Goal: Information Seeking & Learning: Check status

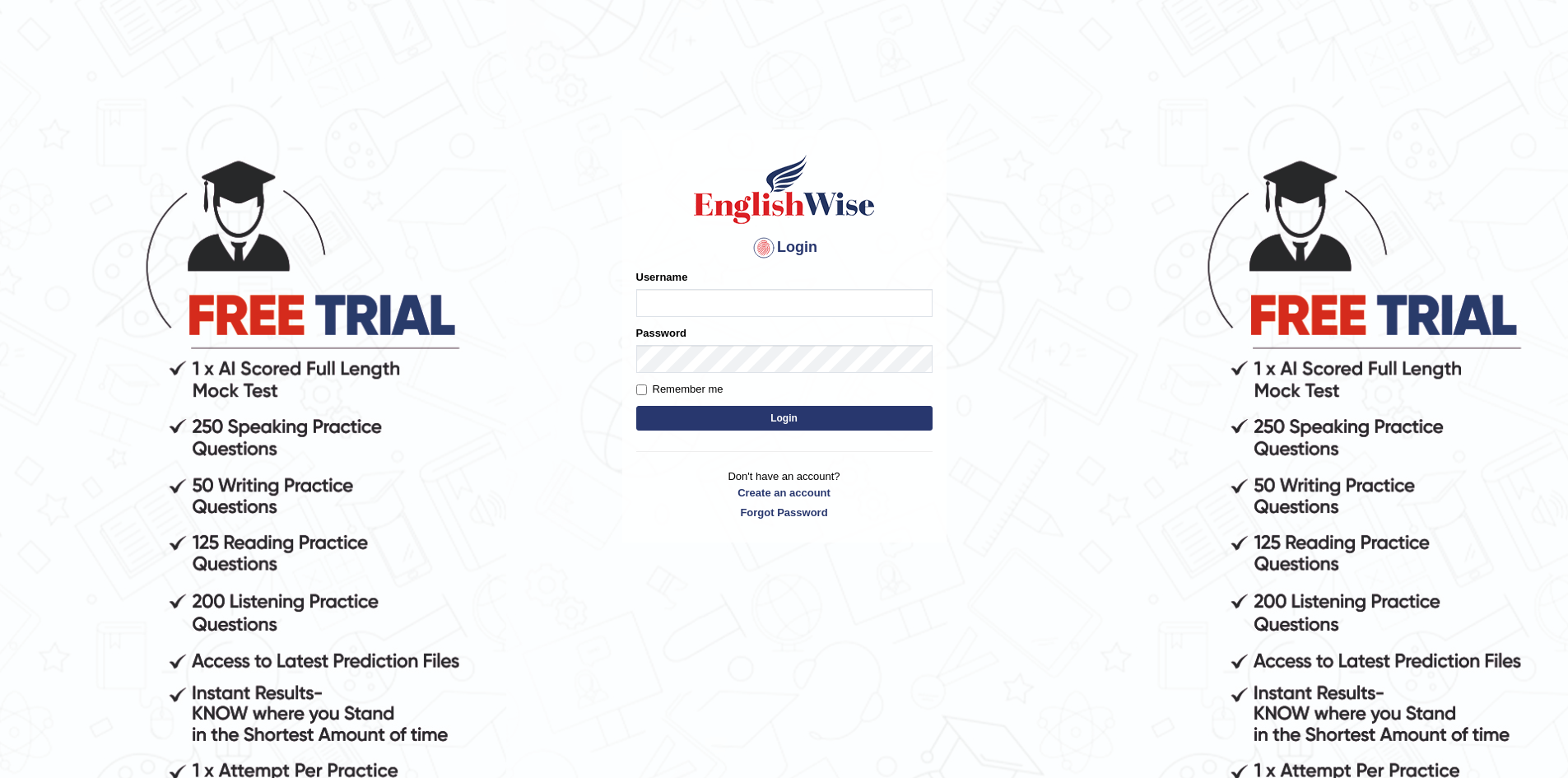
type input "Aliceenyonam"
click at [721, 413] on button "Login" at bounding box center [784, 418] width 296 height 24
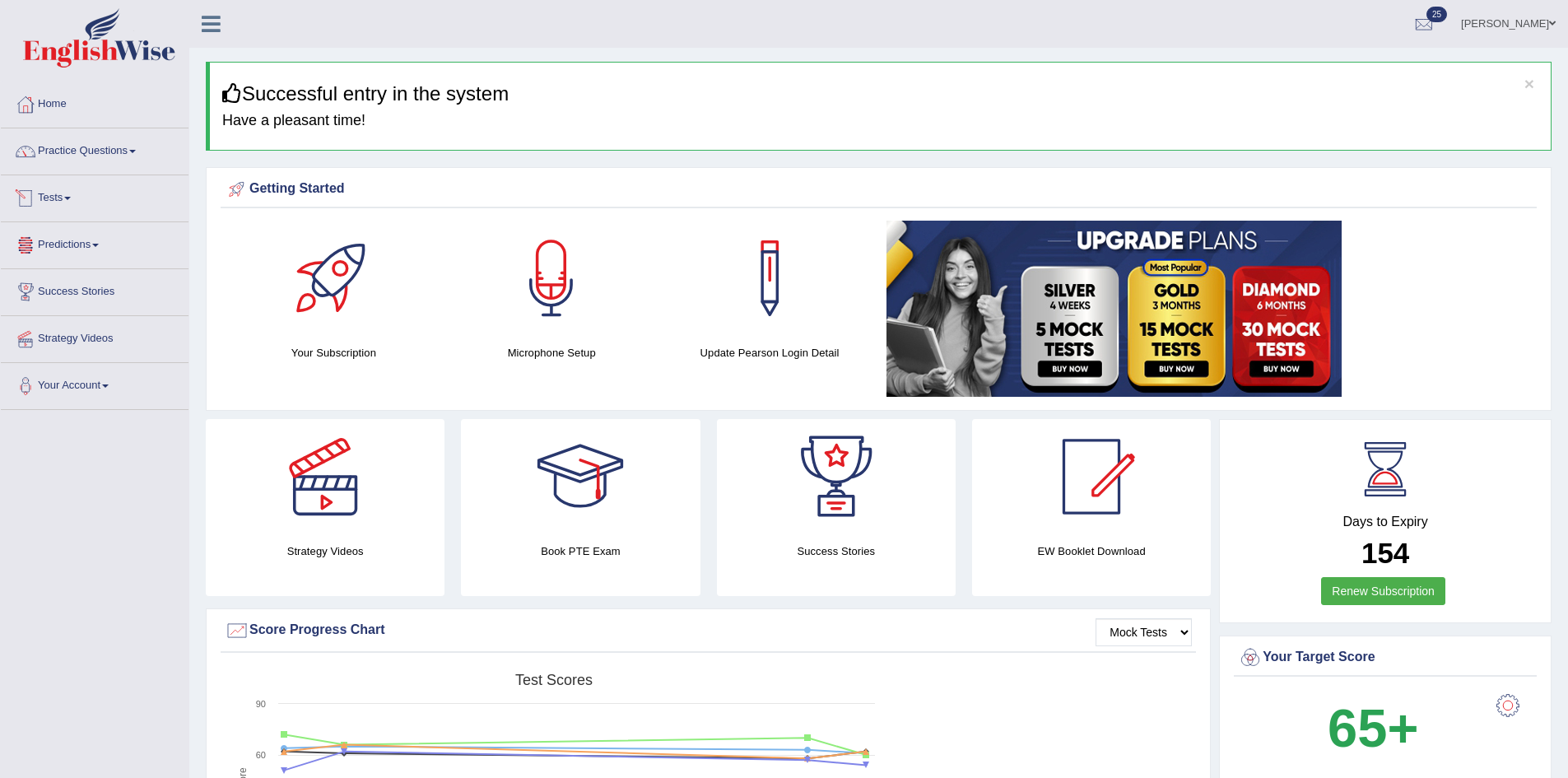
click at [64, 201] on link "Tests" at bounding box center [95, 196] width 188 height 41
click at [68, 262] on link "Take Mock Test" at bounding box center [107, 266] width 154 height 30
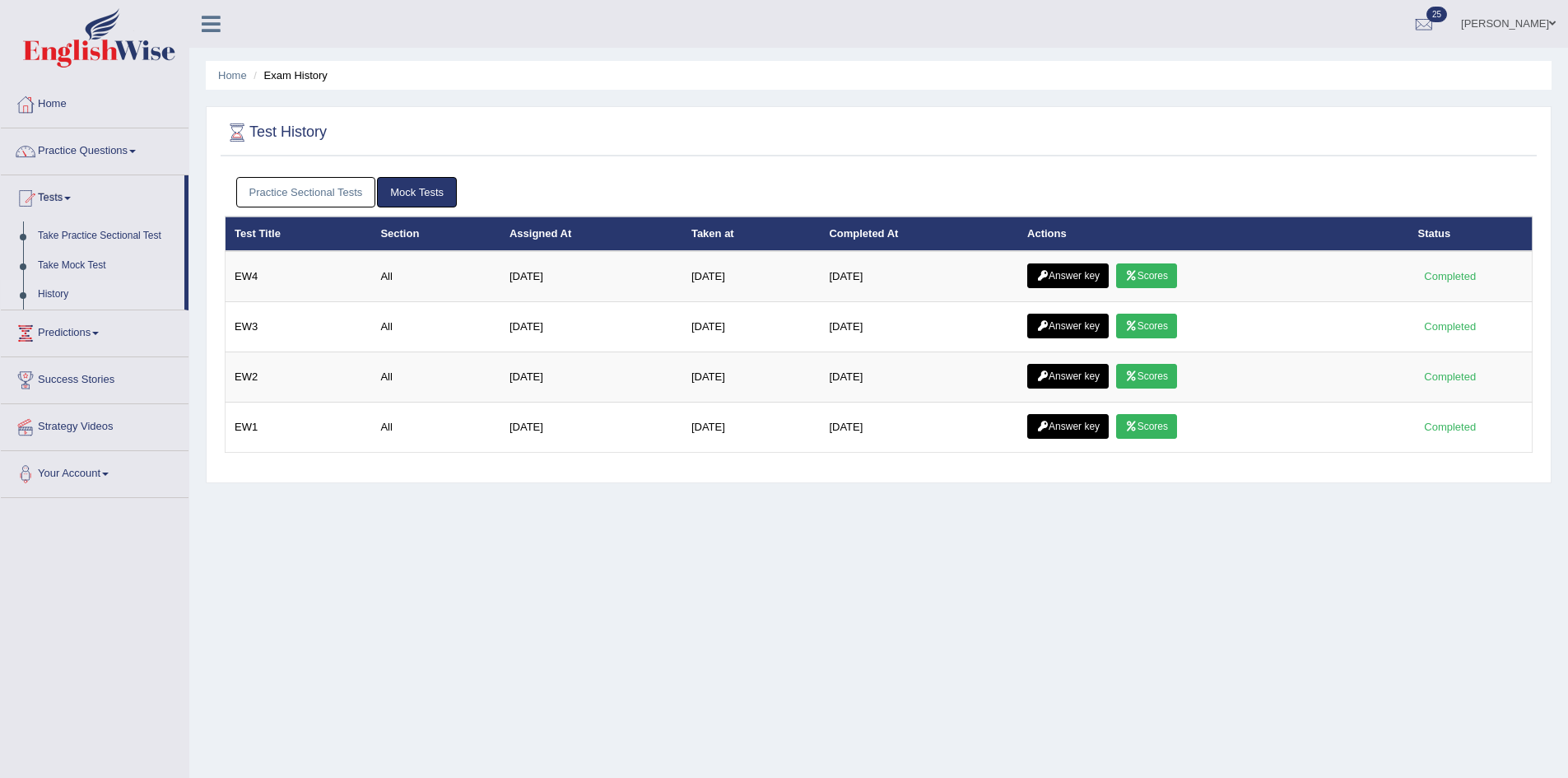
click at [271, 189] on link "Practice Sectional Tests" at bounding box center [306, 192] width 140 height 30
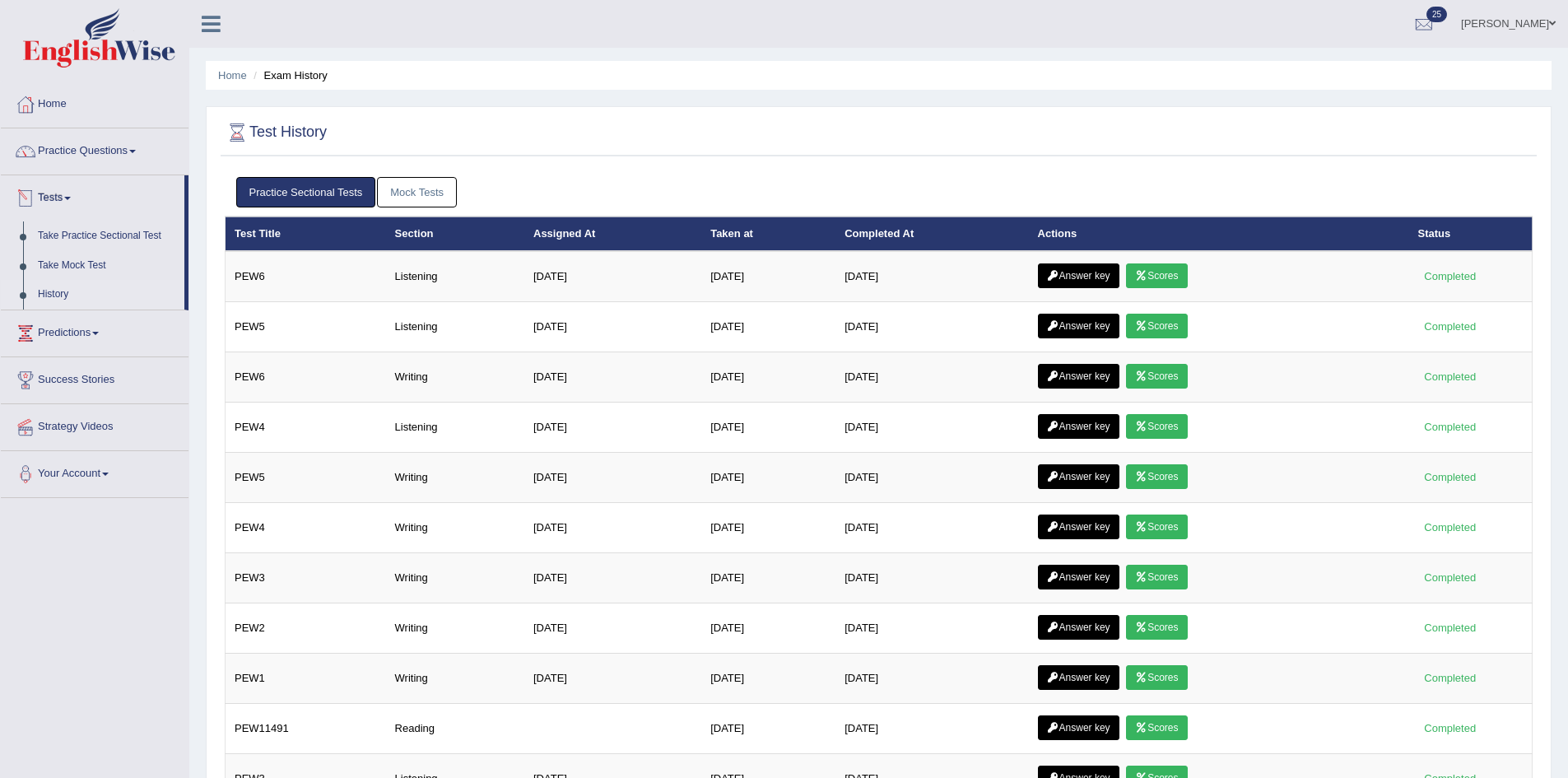
click at [60, 286] on link "History" at bounding box center [107, 295] width 154 height 30
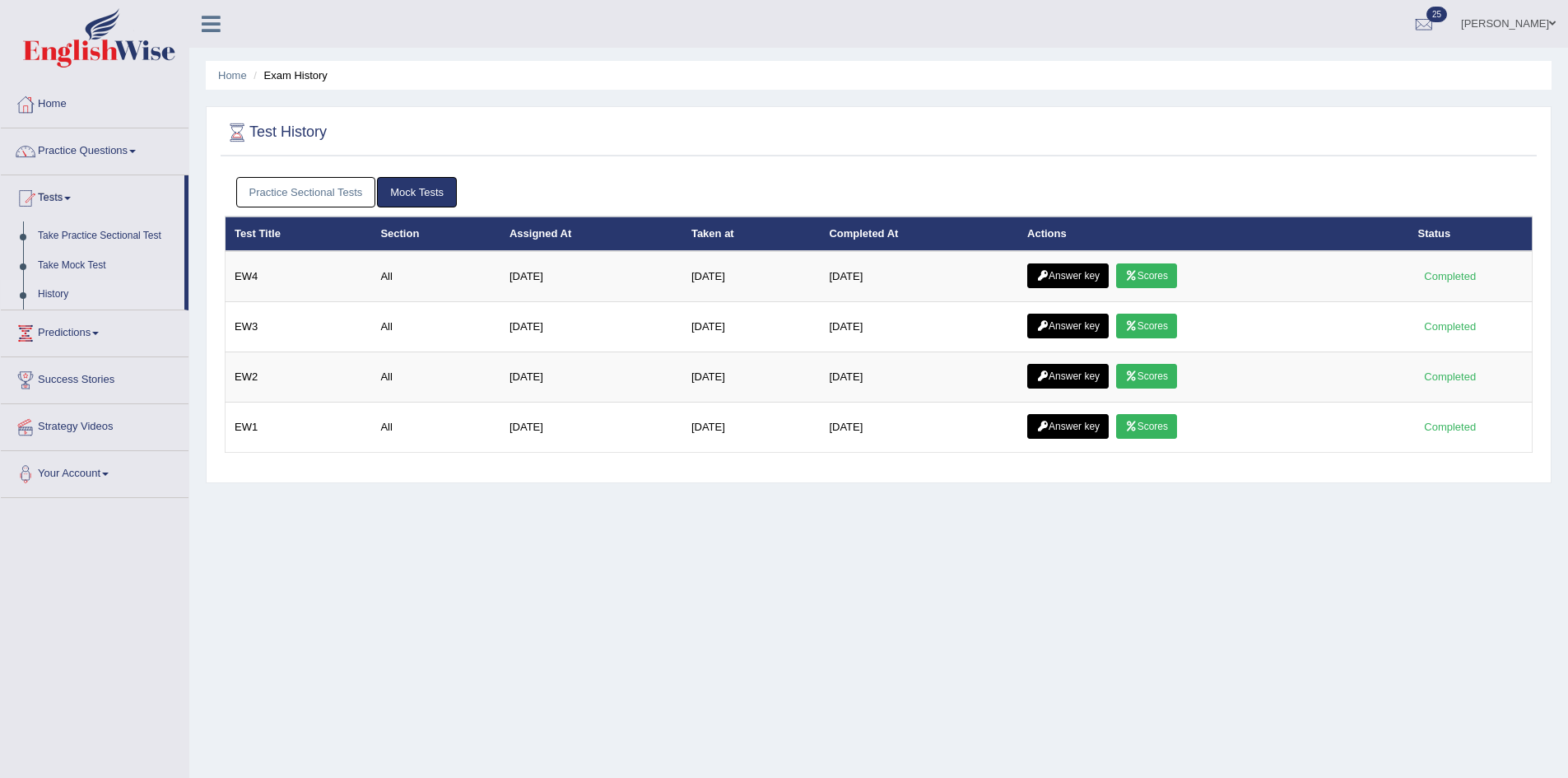
click at [349, 189] on link "Practice Sectional Tests" at bounding box center [306, 192] width 140 height 30
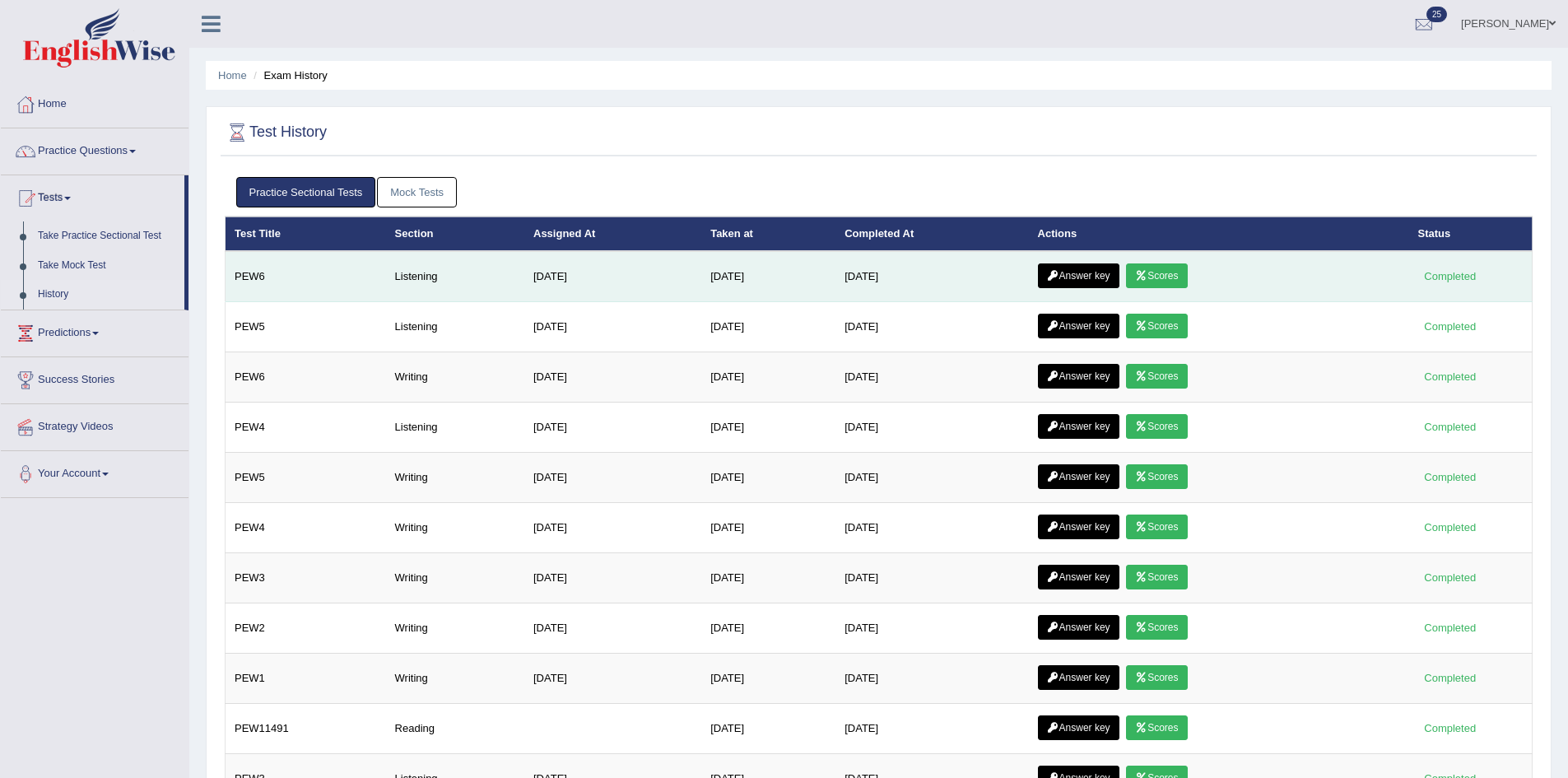
click at [1163, 271] on link "Scores" at bounding box center [1156, 276] width 61 height 24
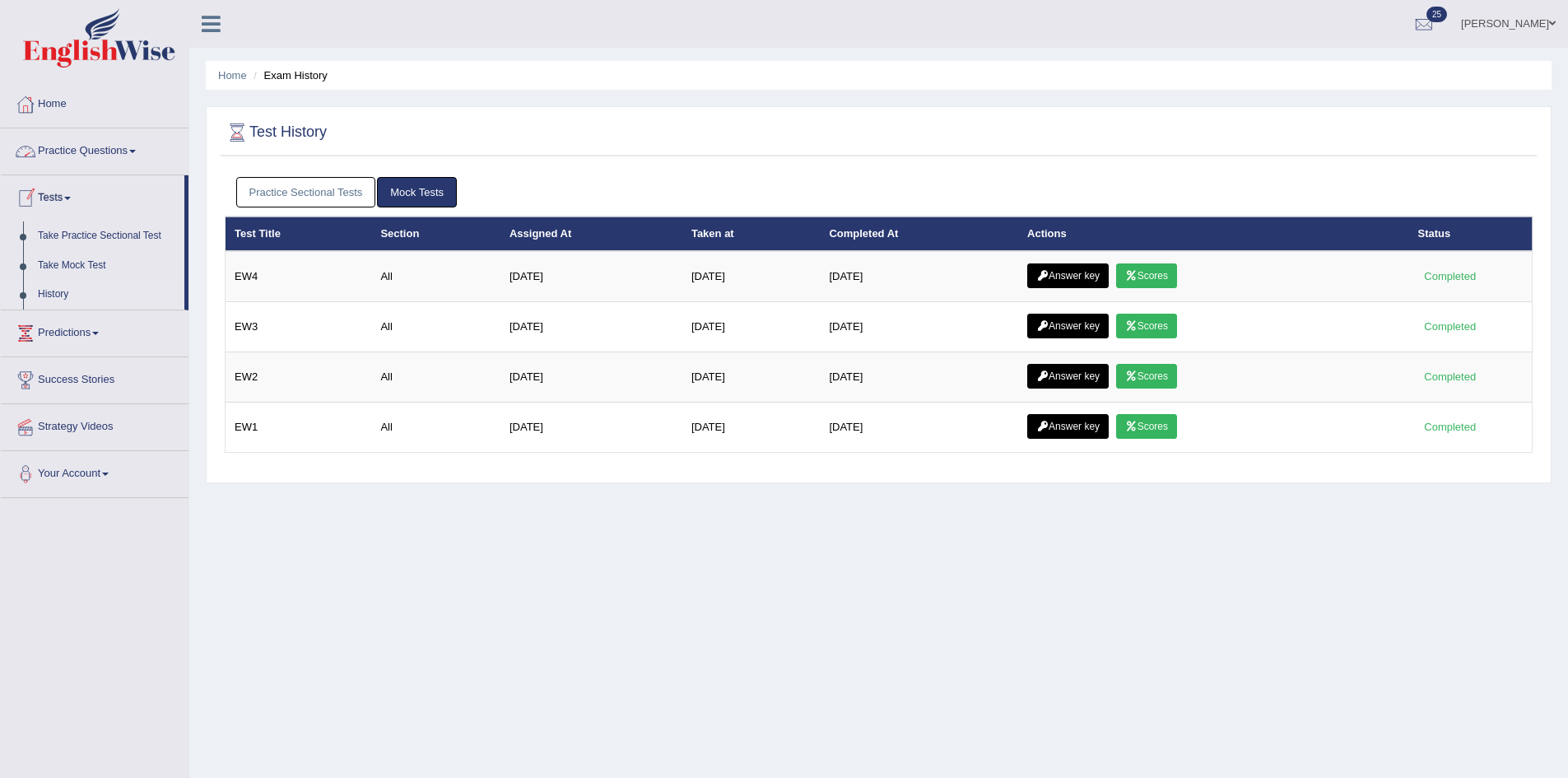
click at [56, 286] on link "History" at bounding box center [107, 295] width 154 height 30
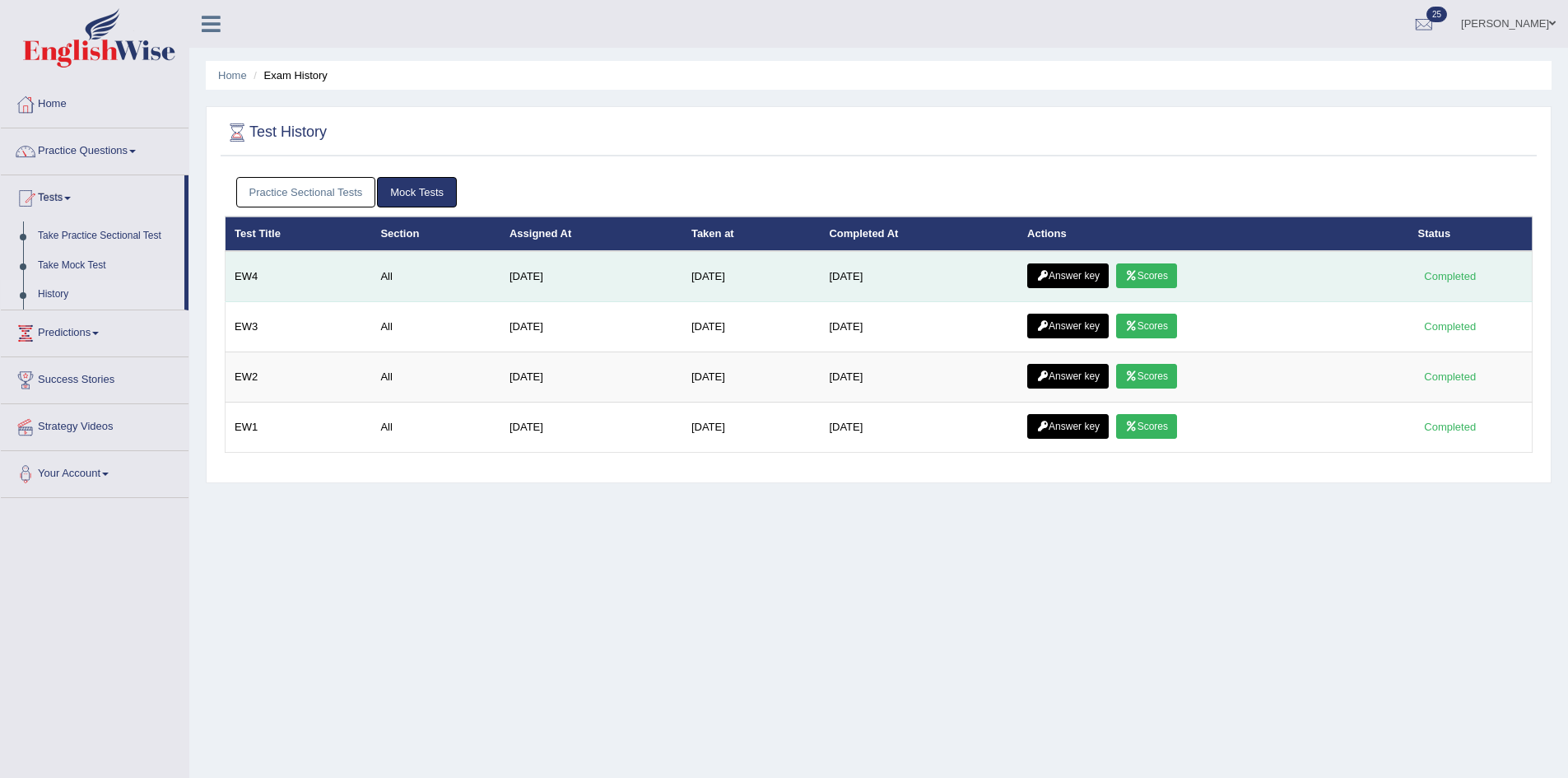
click at [1066, 269] on link "Answer key" at bounding box center [1068, 276] width 82 height 24
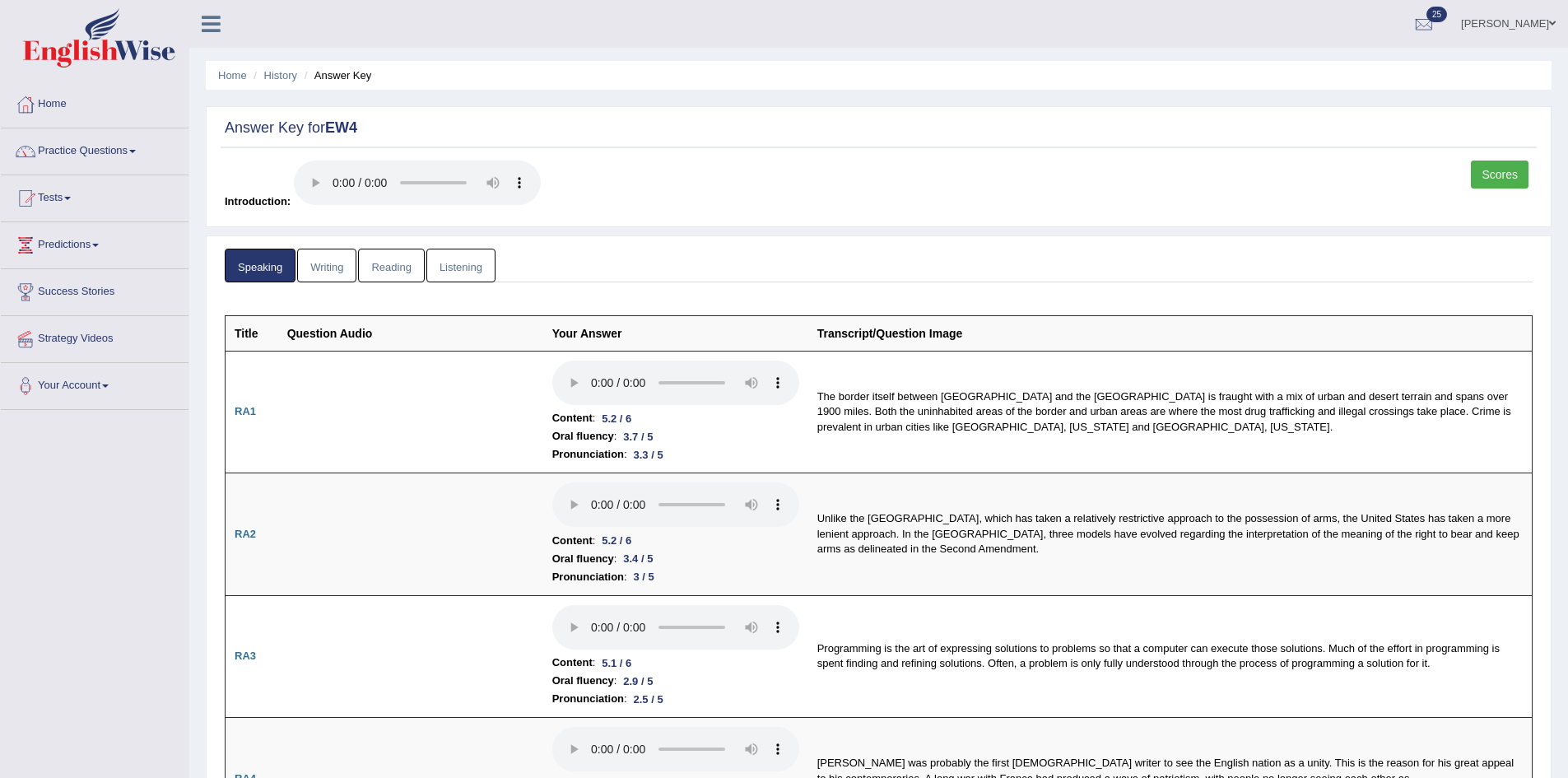
click at [451, 265] on link "Listening" at bounding box center [461, 265] width 70 height 34
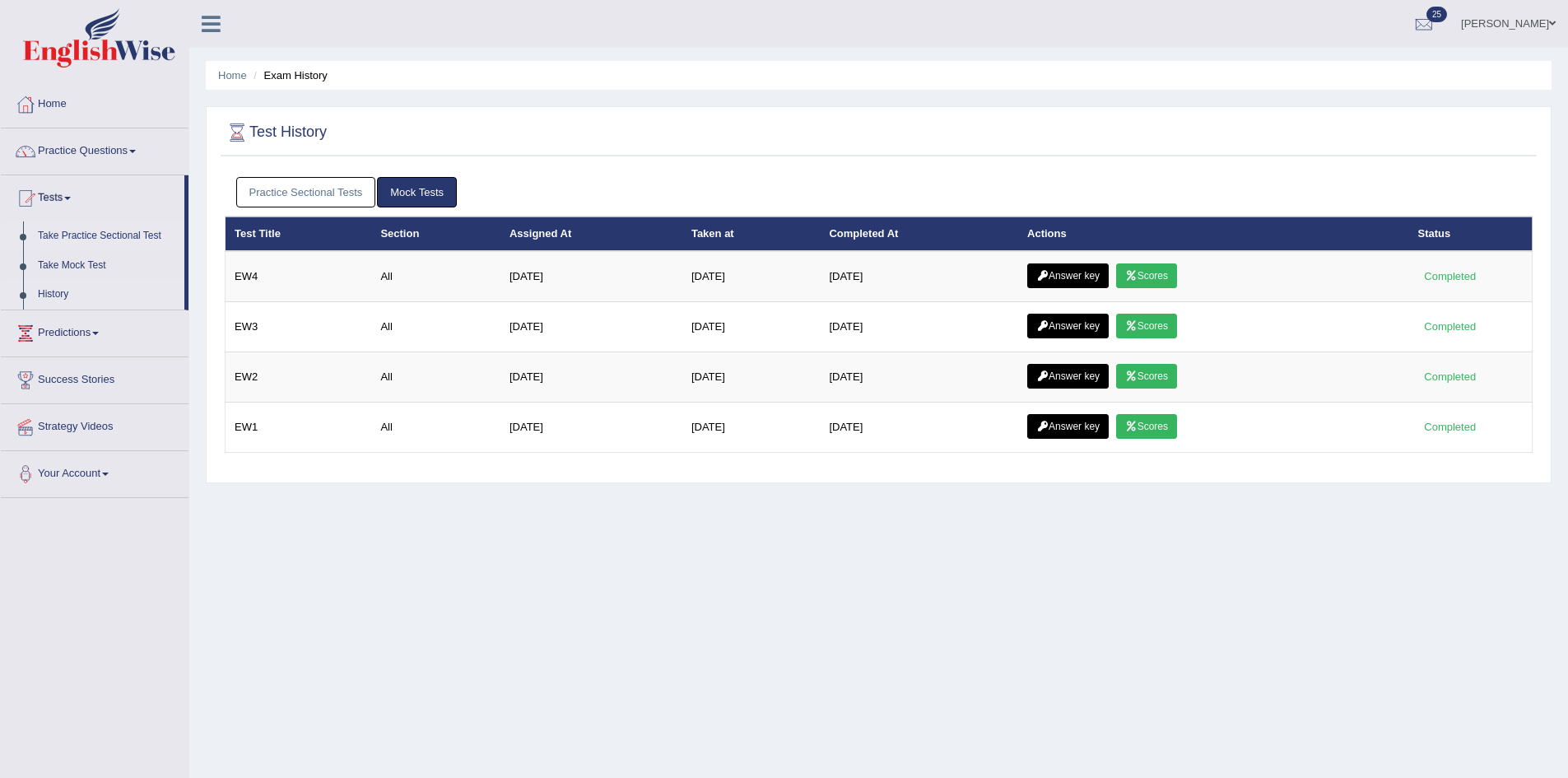
click at [90, 230] on link "Take Practice Sectional Test" at bounding box center [107, 236] width 154 height 30
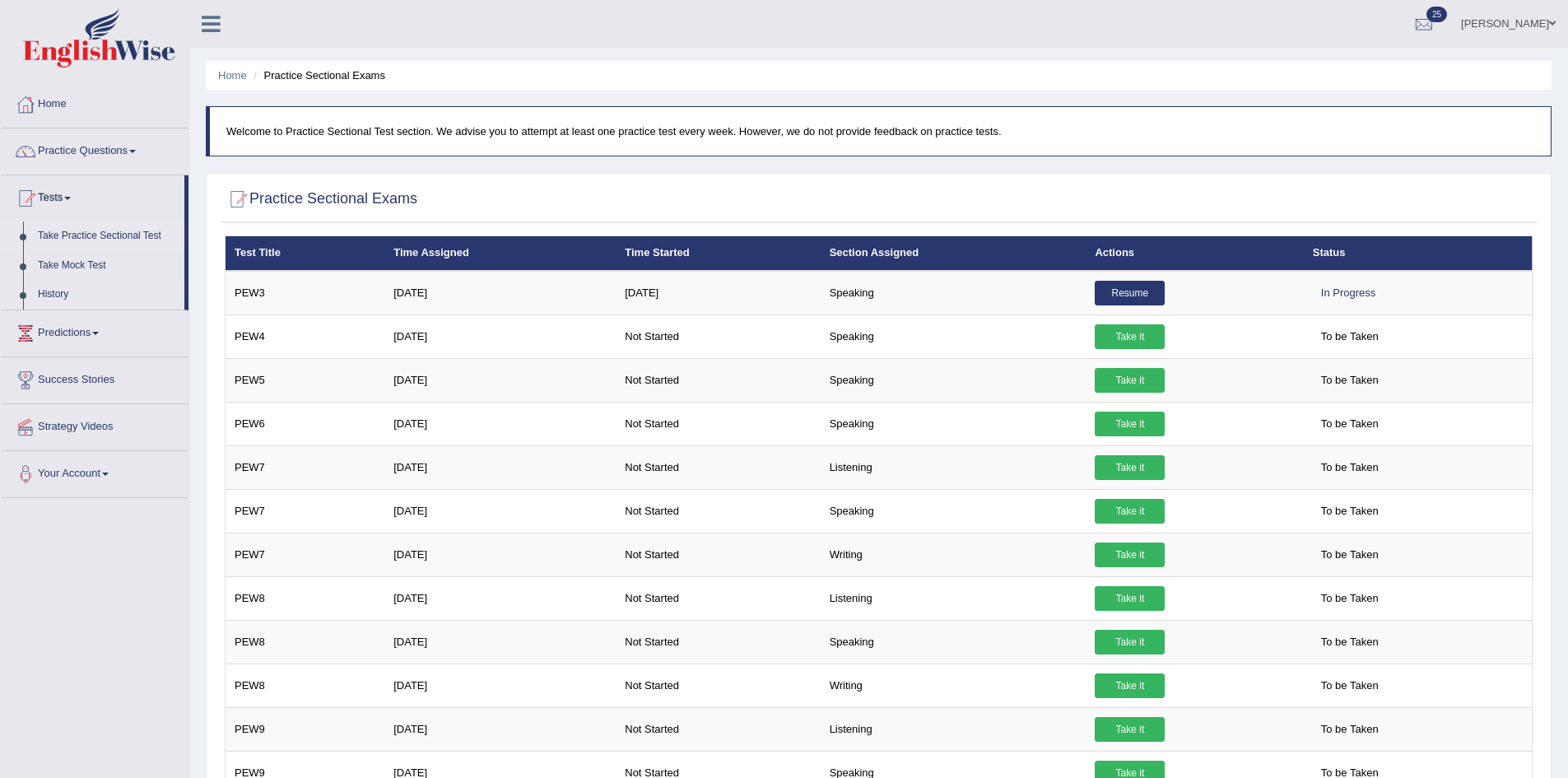
click at [70, 292] on link "History" at bounding box center [107, 295] width 154 height 30
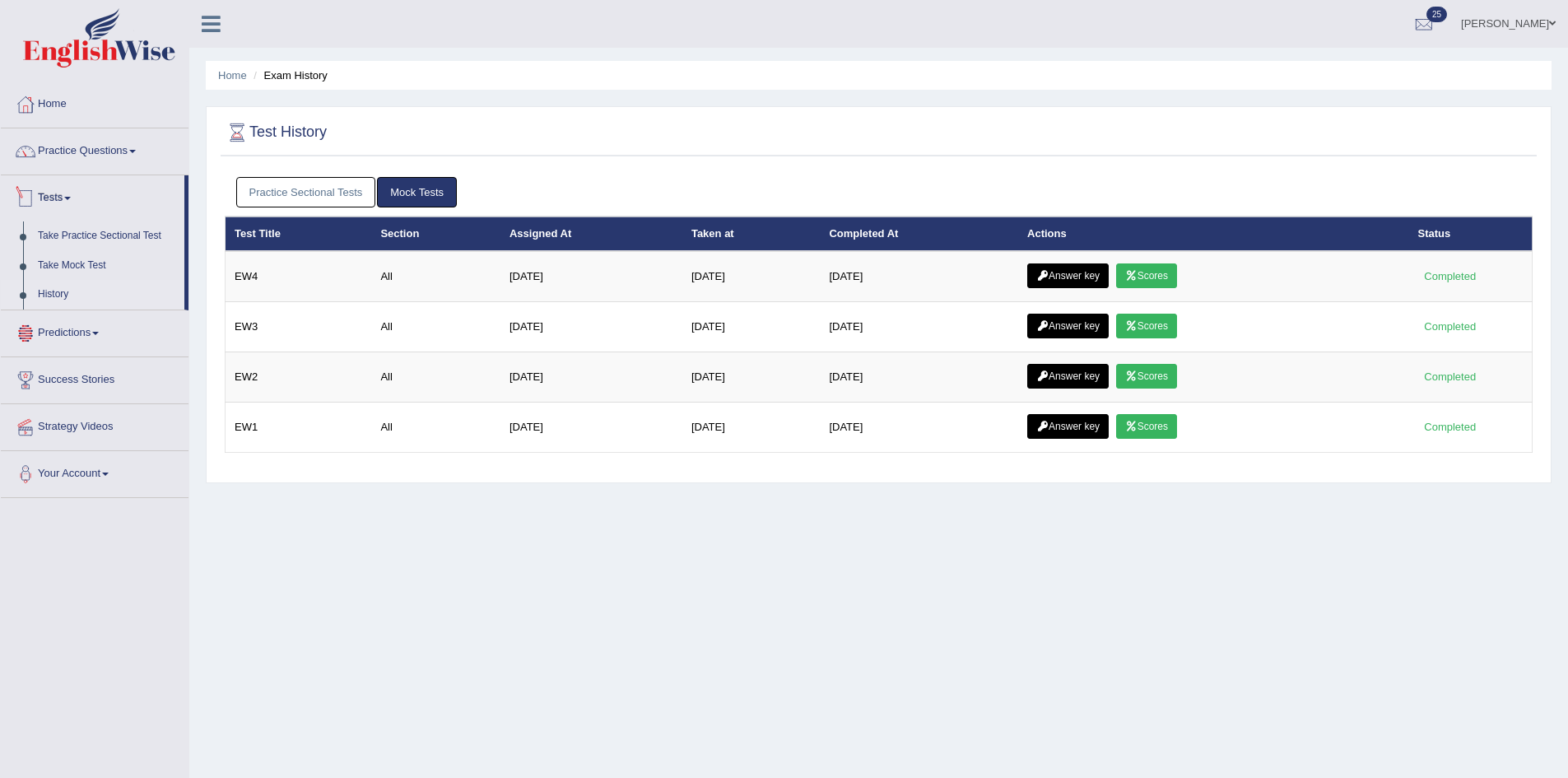
click at [259, 191] on link "Practice Sectional Tests" at bounding box center [306, 192] width 140 height 30
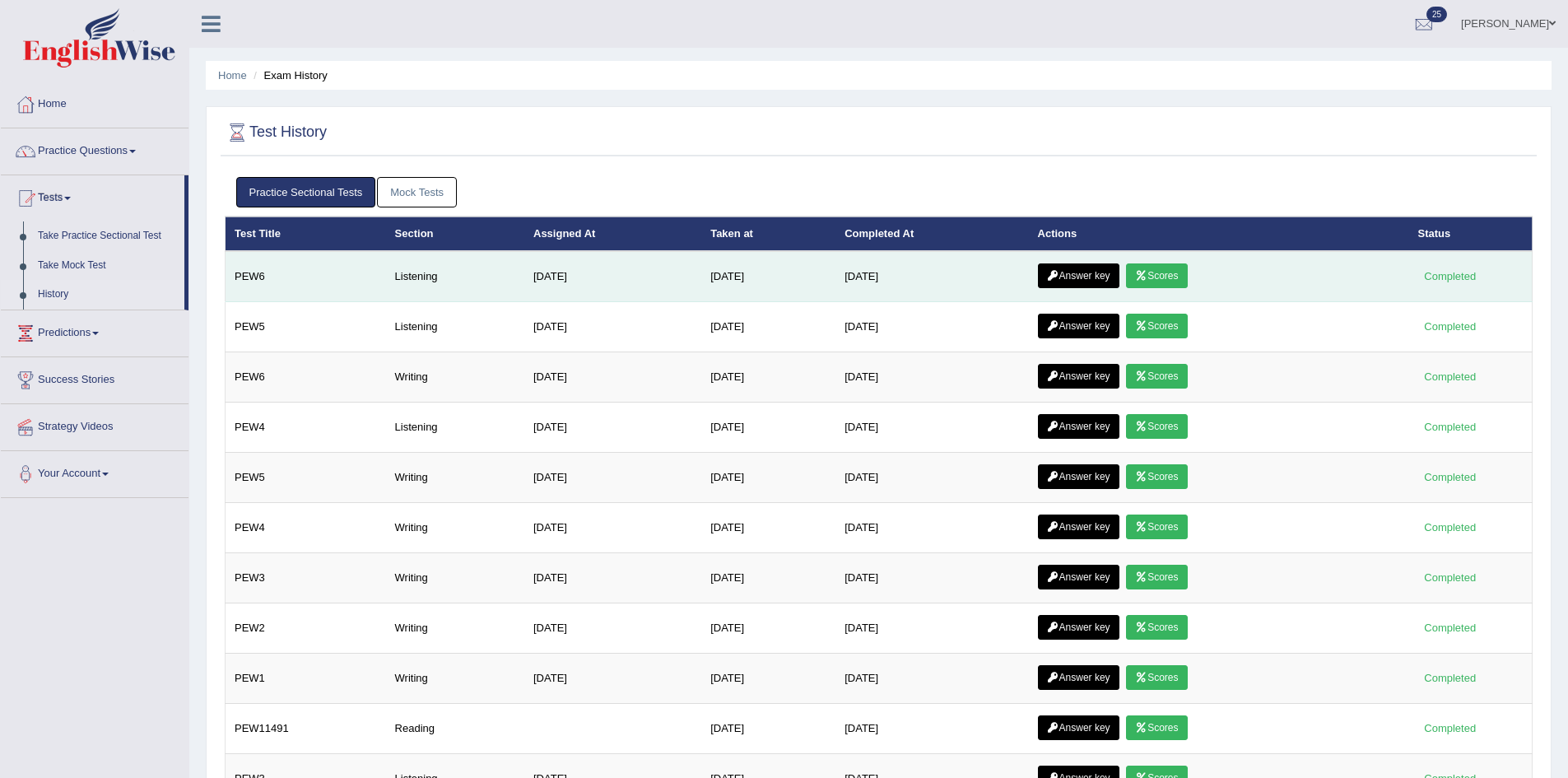
click at [1147, 271] on icon at bounding box center [1141, 276] width 12 height 10
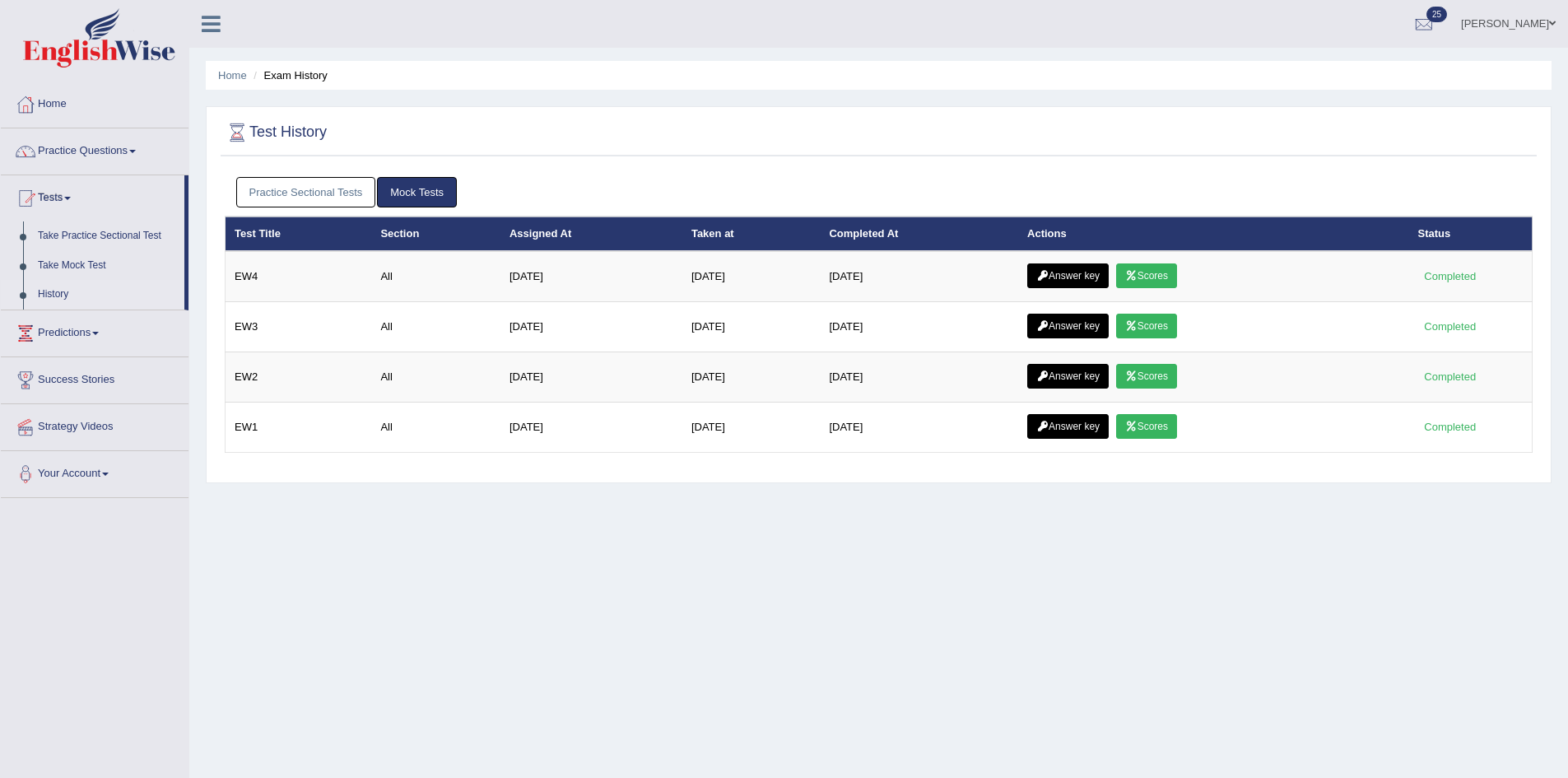
click at [334, 190] on link "Practice Sectional Tests" at bounding box center [306, 192] width 140 height 30
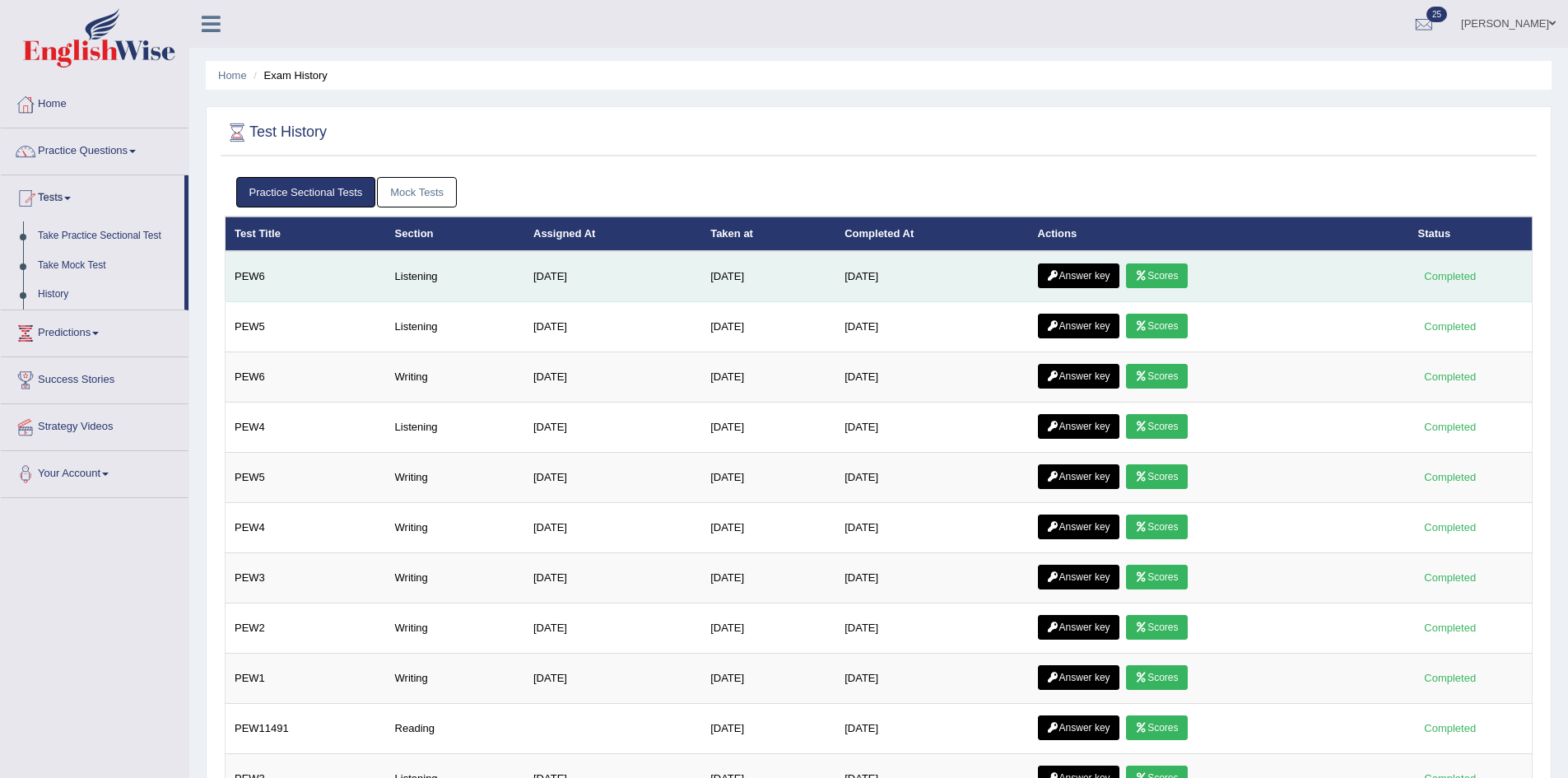
click at [1086, 273] on link "Answer key" at bounding box center [1079, 276] width 82 height 24
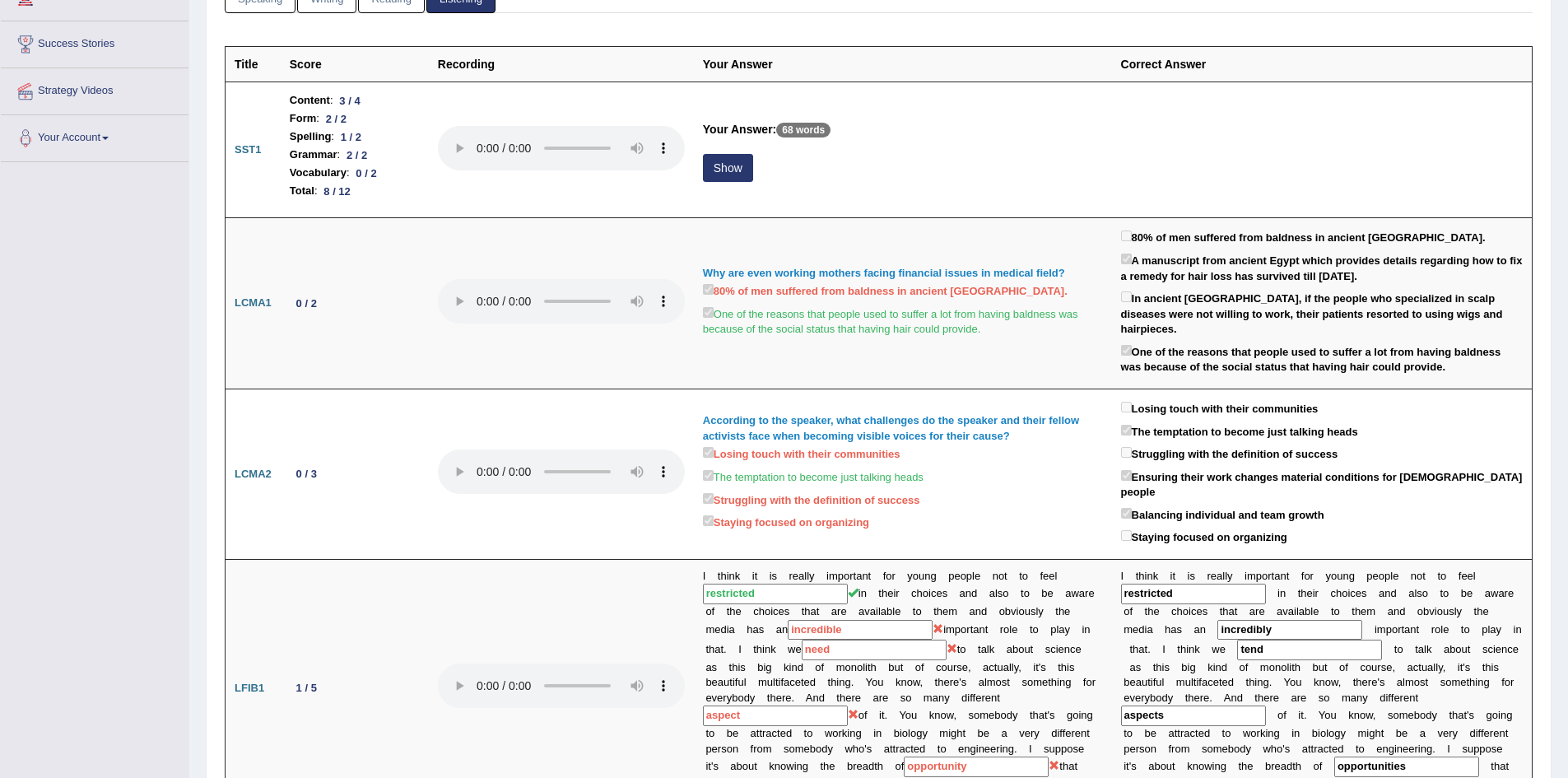
scroll to position [244, 0]
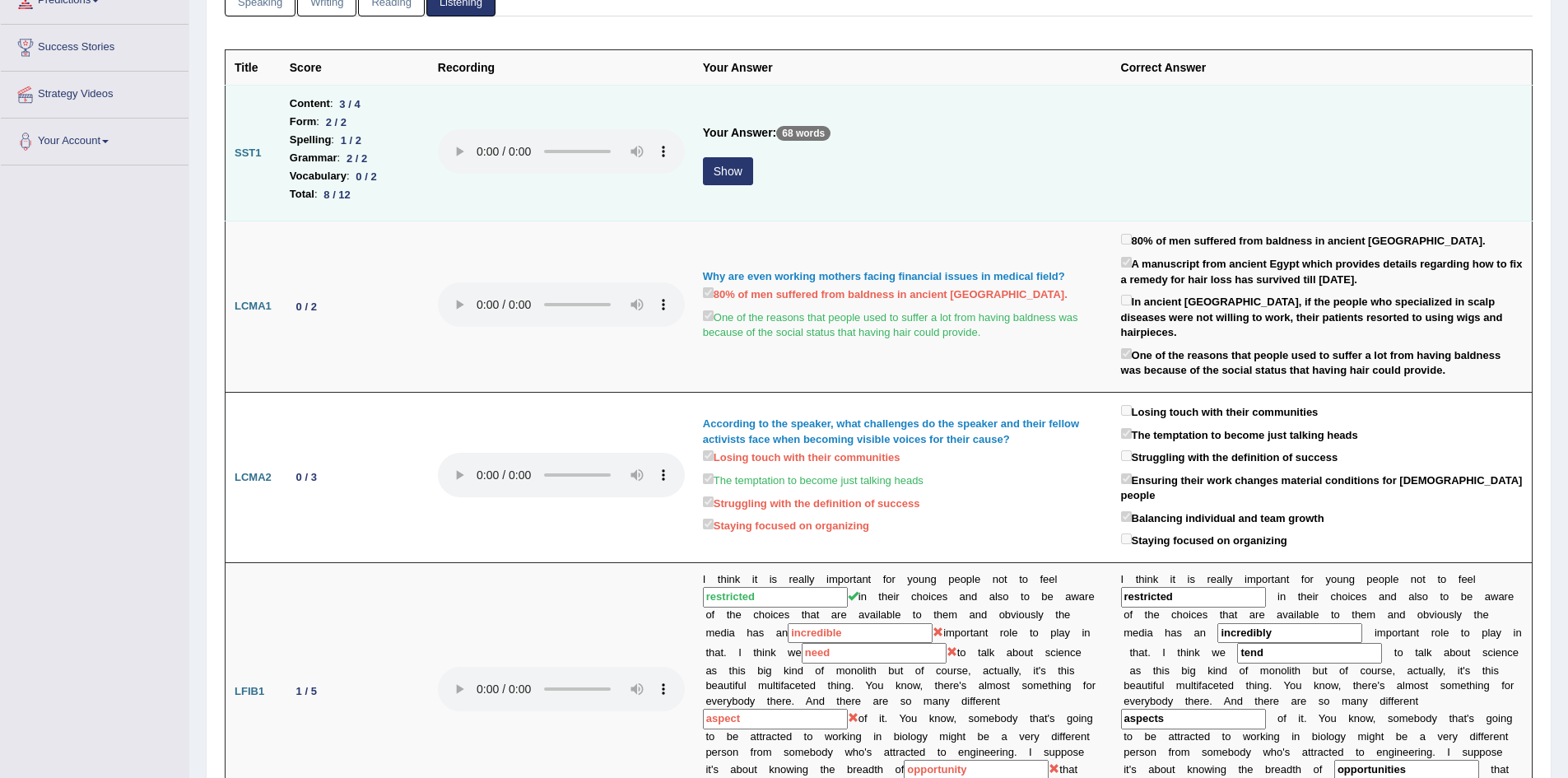
click at [731, 169] on button "Show" at bounding box center [728, 171] width 50 height 28
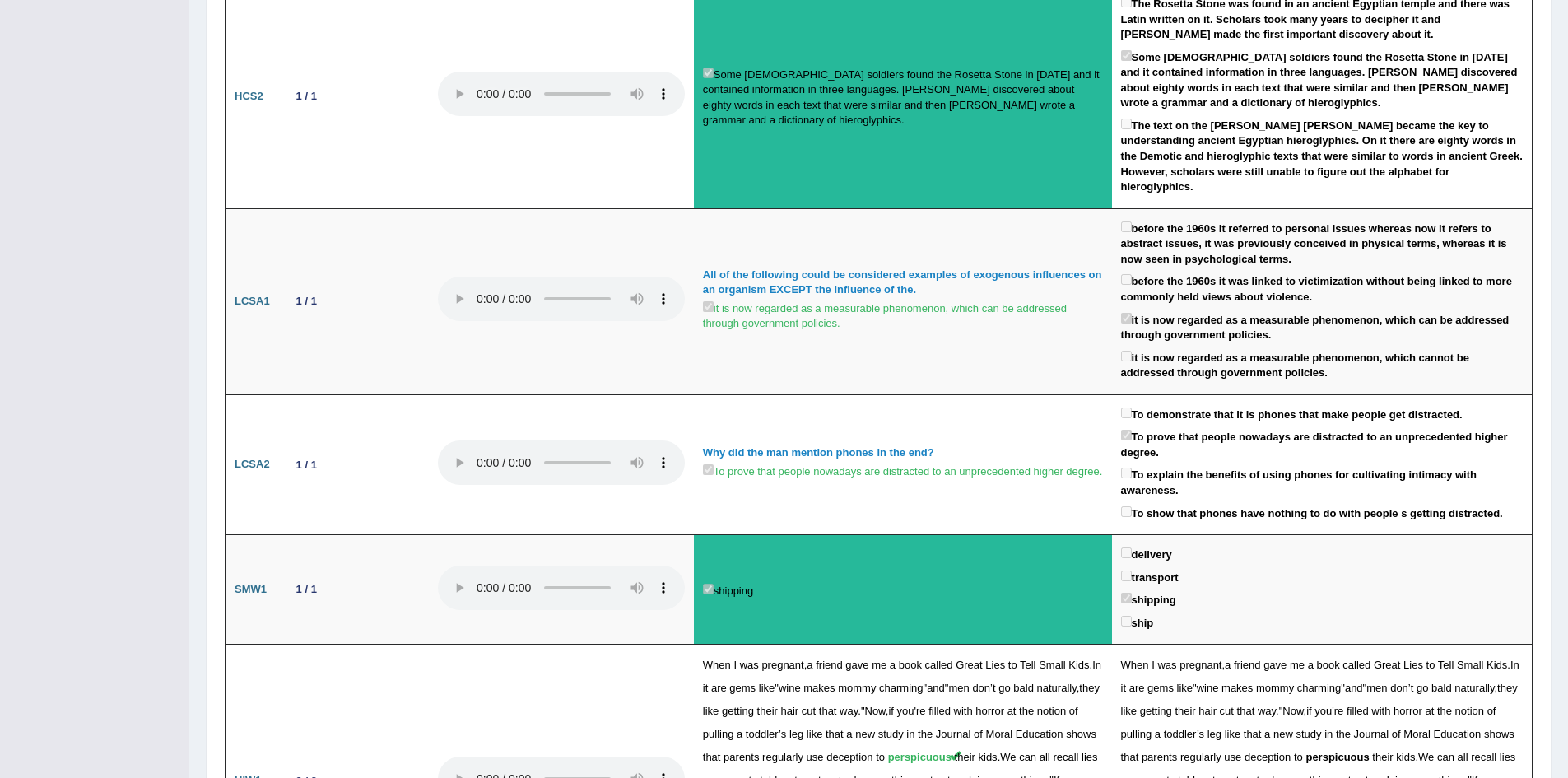
scroll to position [1633, 0]
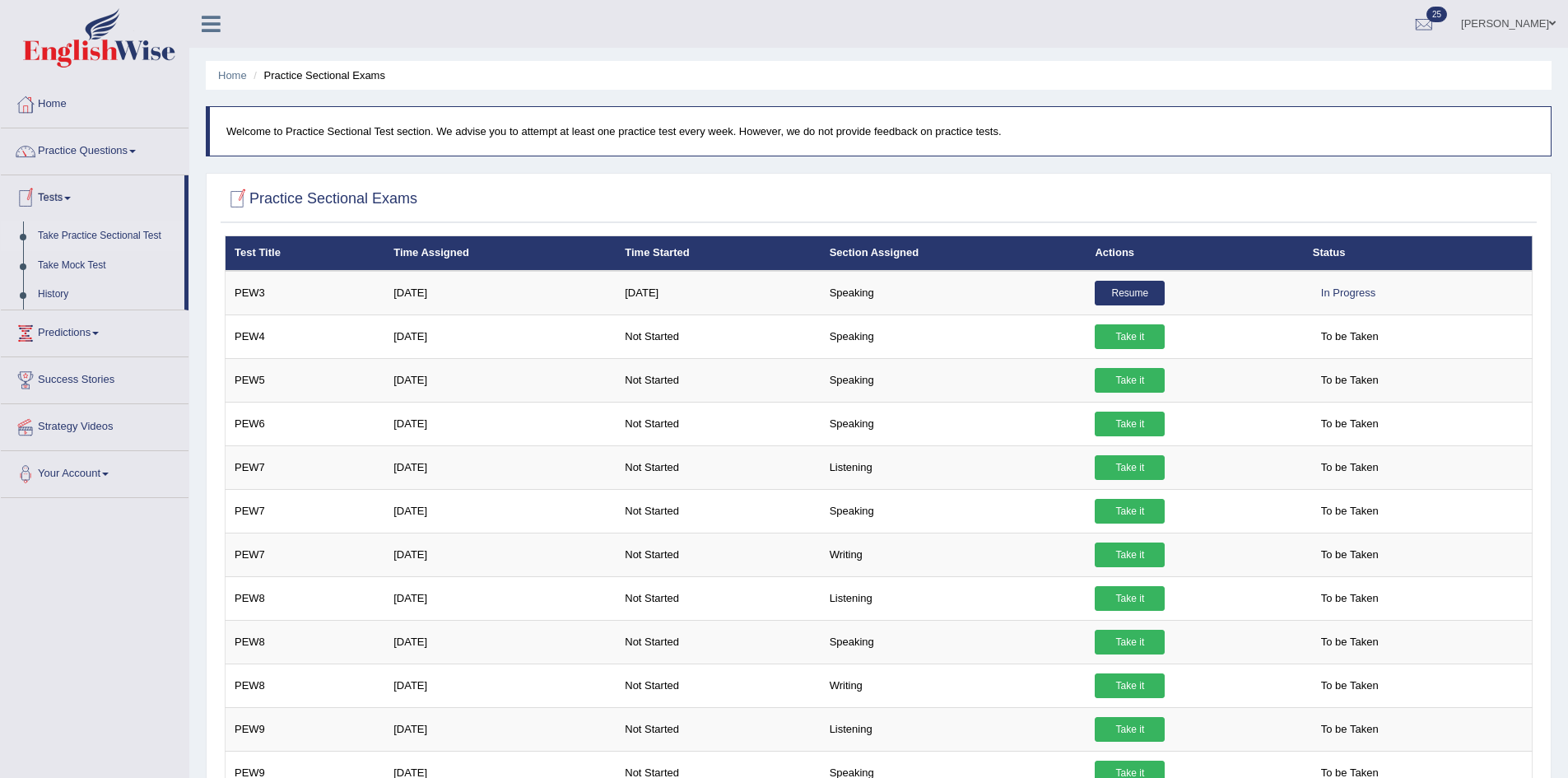
click at [101, 233] on link "Take Practice Sectional Test" at bounding box center [107, 236] width 154 height 30
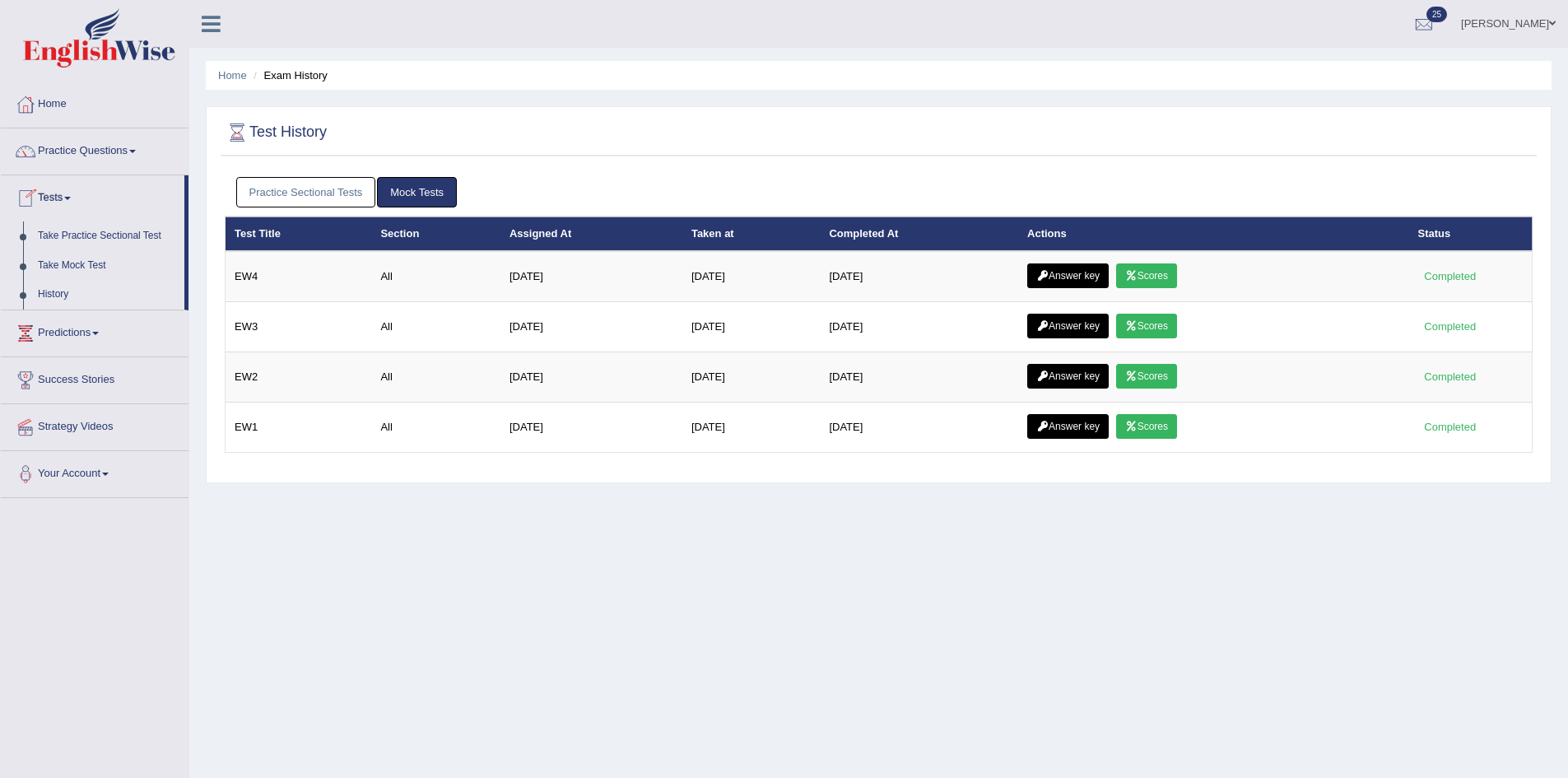
click at [56, 194] on link "Tests" at bounding box center [92, 196] width 183 height 41
click at [54, 196] on link "Tests" at bounding box center [95, 196] width 188 height 41
click at [80, 261] on link "Take Mock Test" at bounding box center [107, 266] width 154 height 30
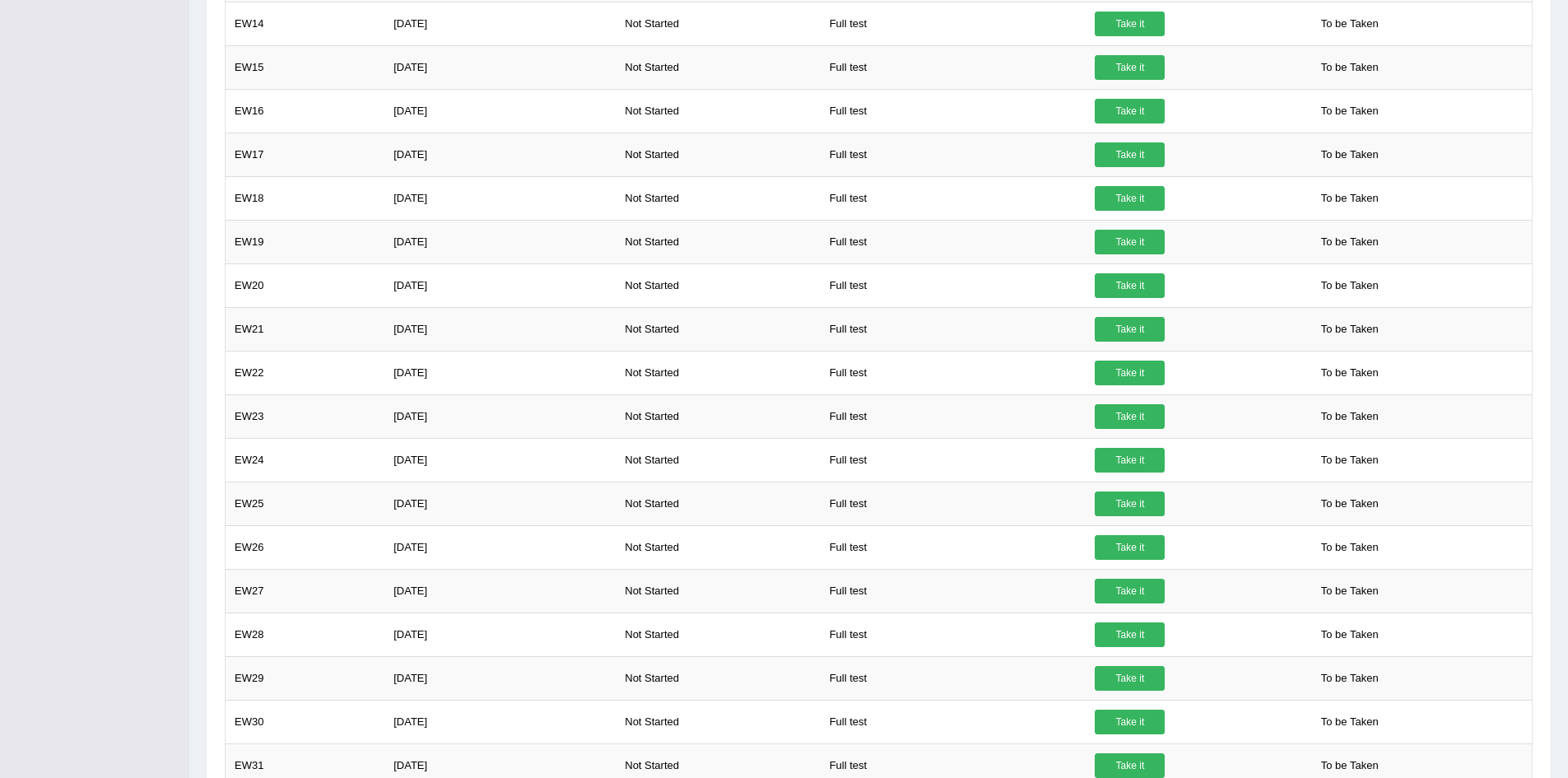
scroll to position [663, 0]
